Goal: Find specific page/section: Find specific page/section

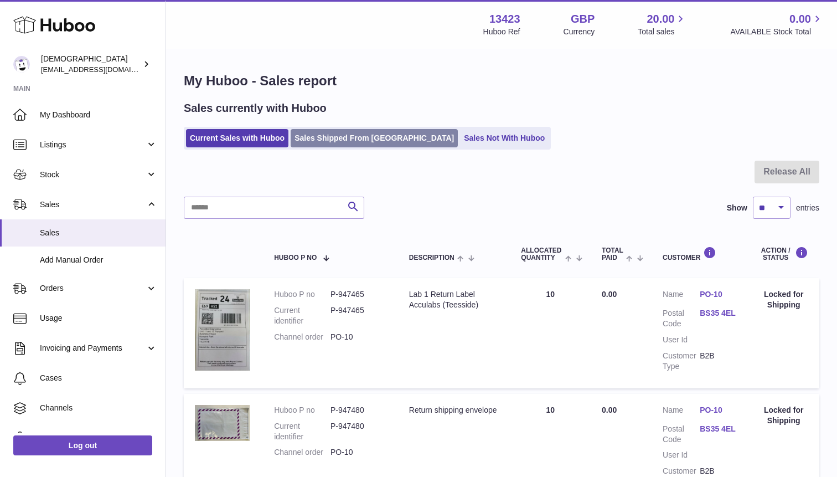
click at [312, 141] on link "Sales Shipped From [GEOGRAPHIC_DATA]" at bounding box center [374, 138] width 167 height 18
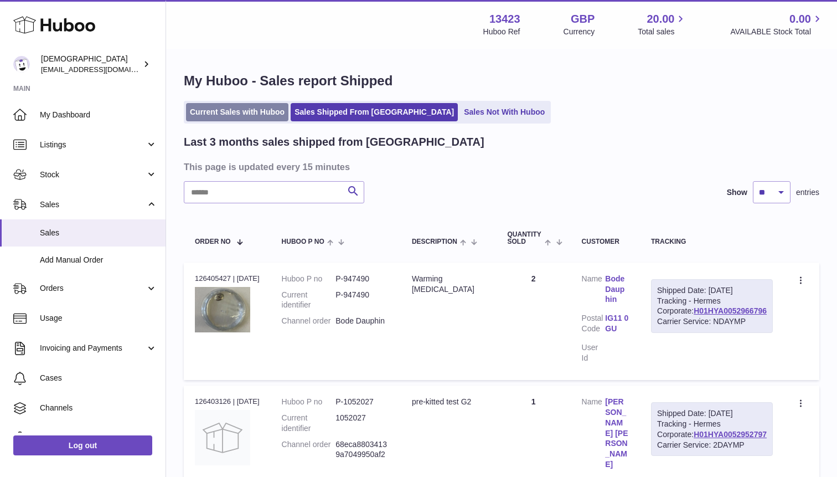
click at [230, 113] on link "Current Sales with Huboo" at bounding box center [237, 112] width 102 height 18
